Goal: Task Accomplishment & Management: Manage account settings

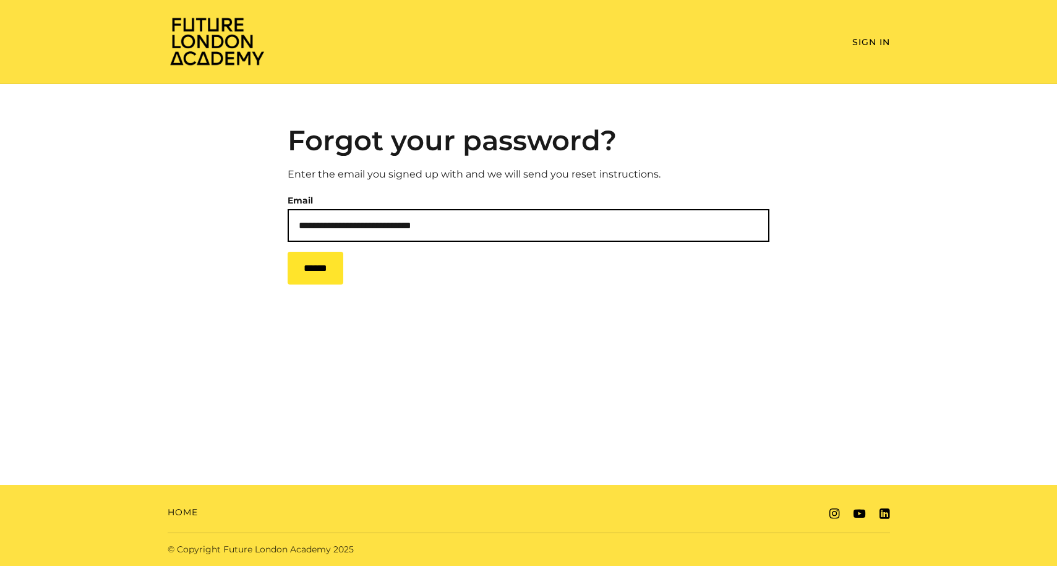
type input "**********"
click at [322, 270] on input "******" at bounding box center [316, 268] width 56 height 33
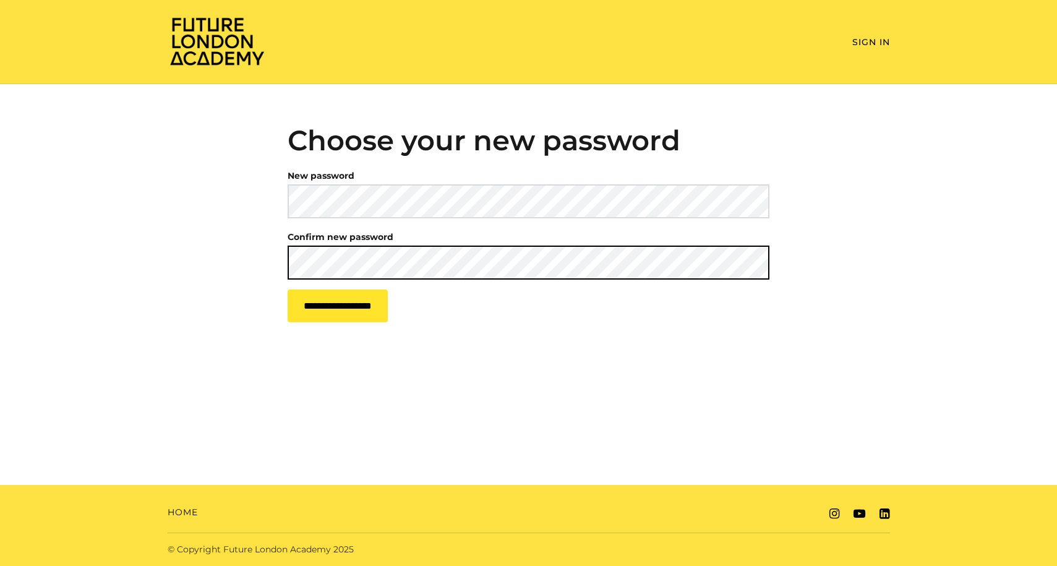
click at [357, 307] on input "**********" at bounding box center [338, 305] width 100 height 33
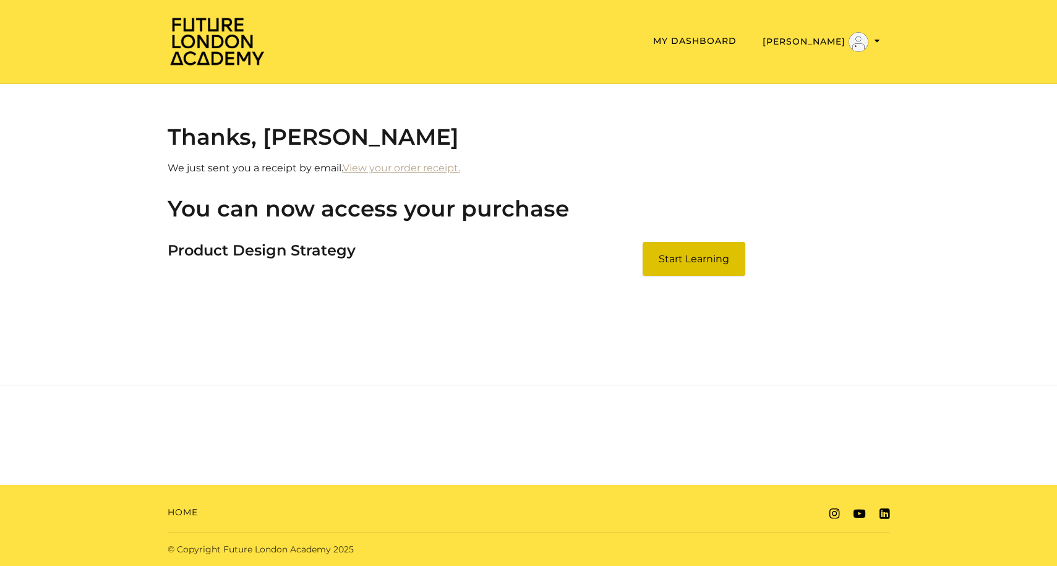
click at [706, 268] on link "Start Learning" at bounding box center [694, 259] width 103 height 34
